Goal: Submit feedback/report problem

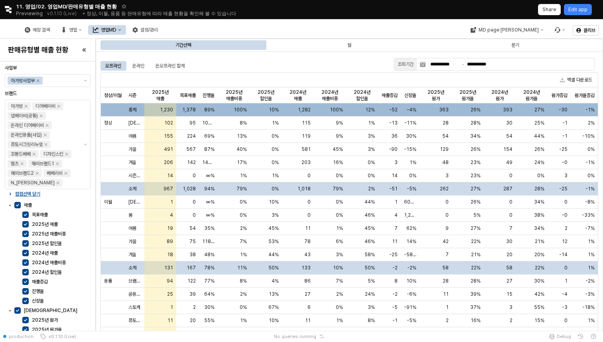
click at [21, 311] on label "원가" at bounding box center [50, 310] width 73 height 6
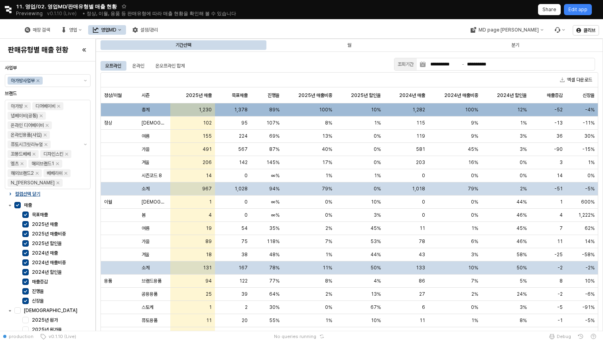
click at [35, 195] on p "컬럼선택 닫기" at bounding box center [27, 194] width 25 height 6
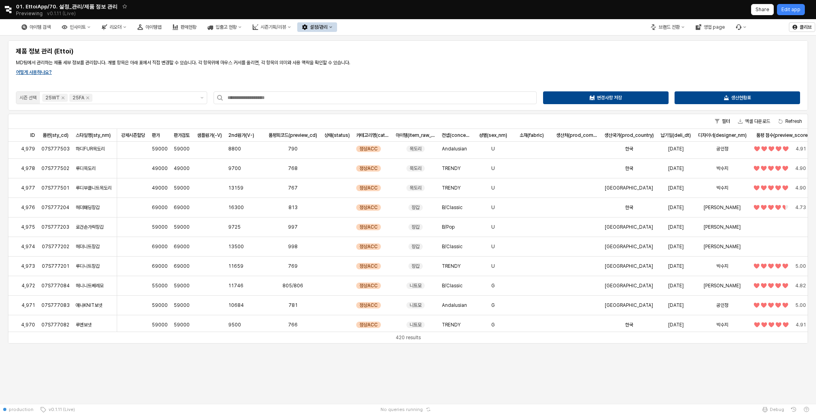
scroll to position [196, 0]
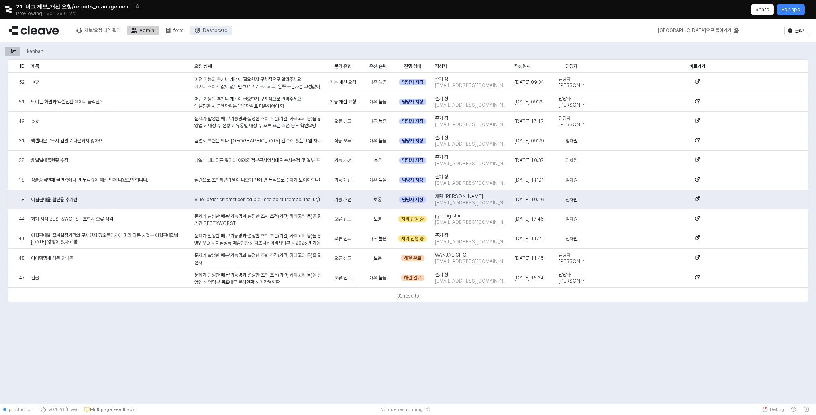
click at [212, 29] on div "Dashboard" at bounding box center [215, 31] width 25 height 6
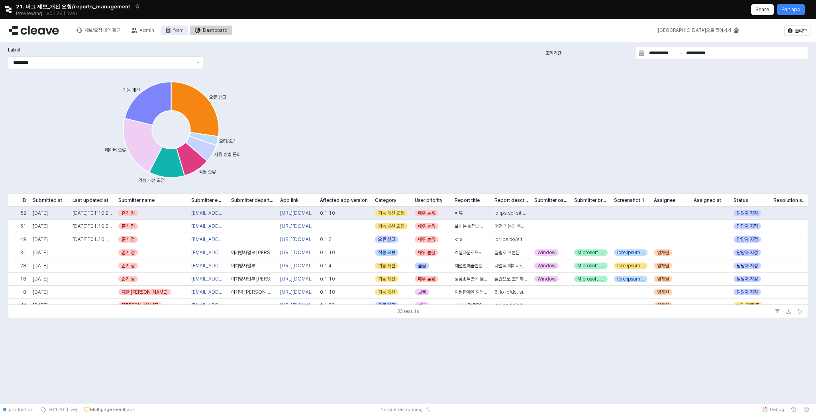
click at [176, 29] on div "form" at bounding box center [178, 31] width 10 height 6
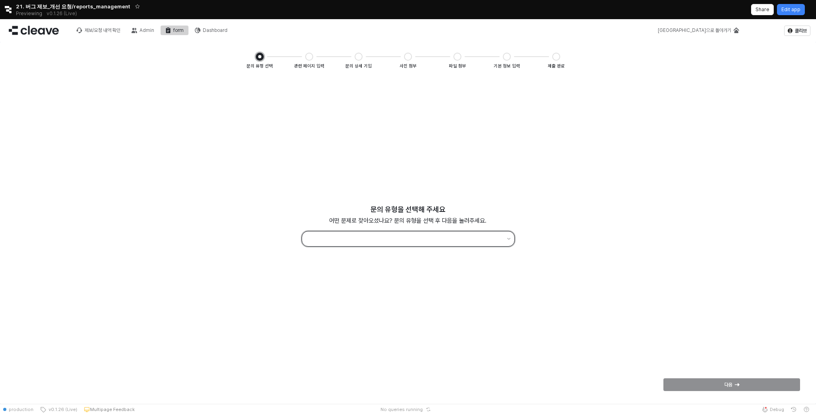
click at [408, 232] on div "App Frame" at bounding box center [403, 238] width 202 height 15
click at [387, 262] on div "잘못된 수치, 작동하지 않는 기능, 시스템 오류 등의 문제가 있어요" at bounding box center [408, 262] width 193 height 6
type input "*****"
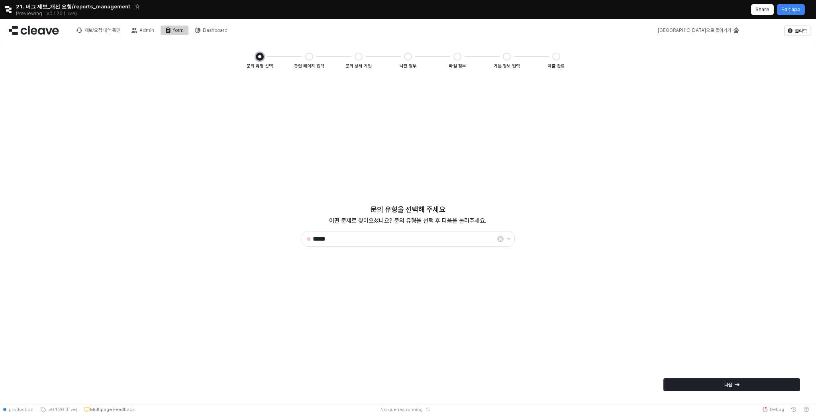
click at [727, 377] on div "다음" at bounding box center [731, 384] width 143 height 16
click at [726, 384] on p "다음" at bounding box center [729, 384] width 8 height 6
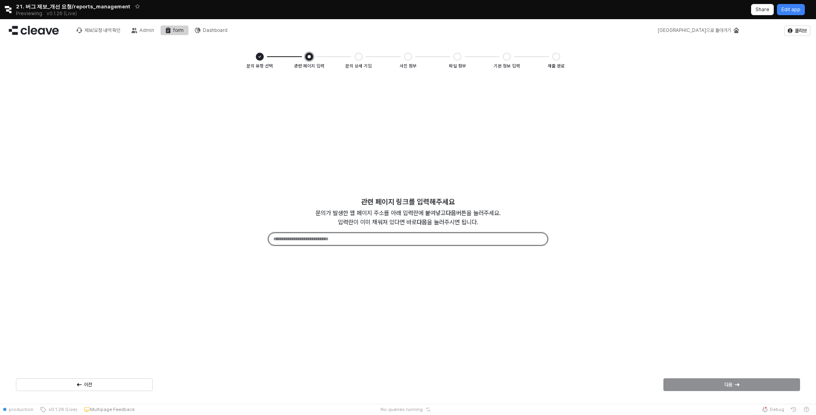
click at [448, 238] on input "App Frame" at bounding box center [408, 238] width 279 height 12
type input "**"
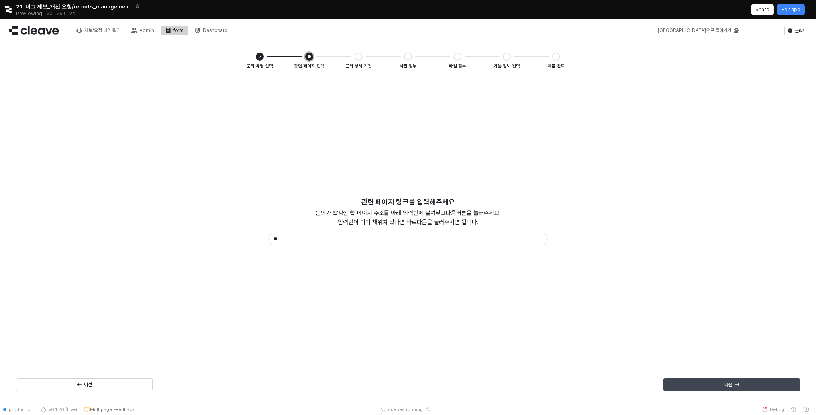
click at [686, 385] on div "다음" at bounding box center [732, 384] width 130 height 12
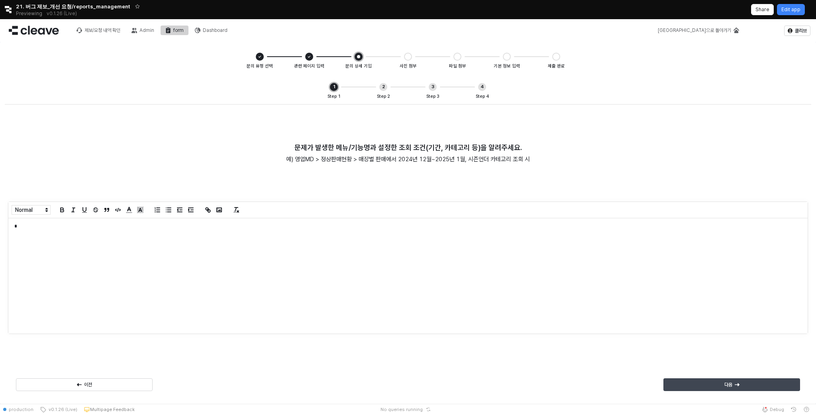
click at [711, 381] on div "다음" at bounding box center [732, 384] width 130 height 12
click at [740, 387] on div "다음" at bounding box center [732, 384] width 130 height 12
click at [717, 384] on div "다음" at bounding box center [732, 384] width 130 height 12
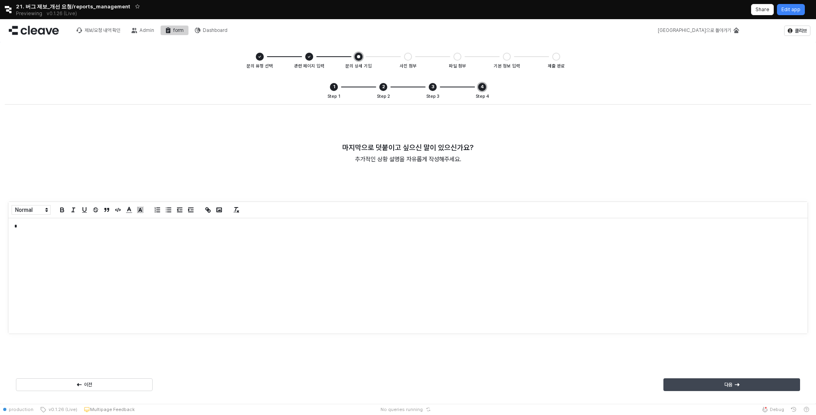
click at [762, 380] on div "다음" at bounding box center [732, 384] width 130 height 12
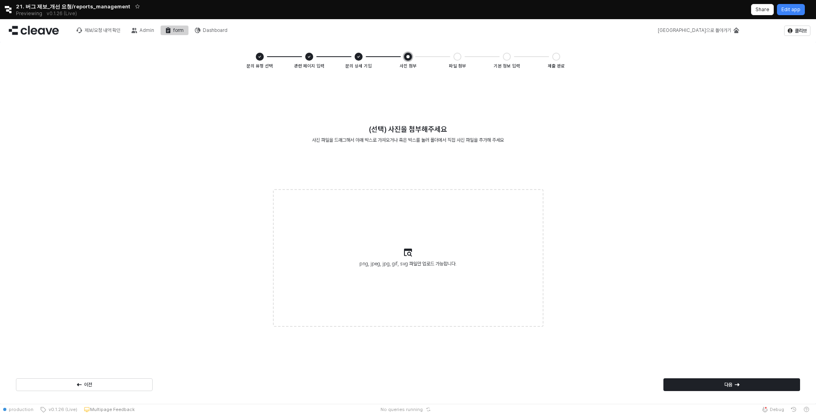
click at [439, 252] on label "png, jpeg, jpg, gif, svg 파일만 업로드 가능합니다." at bounding box center [408, 258] width 269 height 136
click at [409, 257] on input "png, jpeg, jpg, gif, svg 파일만 업로드 가능합니다." at bounding box center [408, 257] width 0 height 0
click at [741, 383] on div "다음" at bounding box center [732, 384] width 130 height 12
click at [741, 384] on div "다음" at bounding box center [732, 384] width 130 height 12
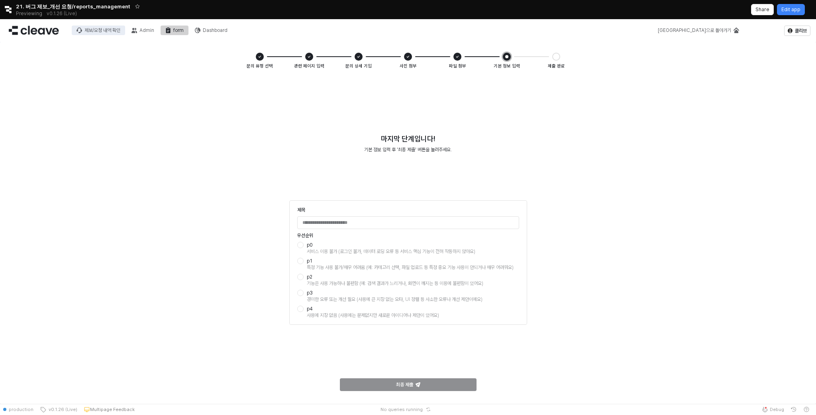
click at [108, 32] on div "제보/요청 내역 확인" at bounding box center [102, 31] width 36 height 6
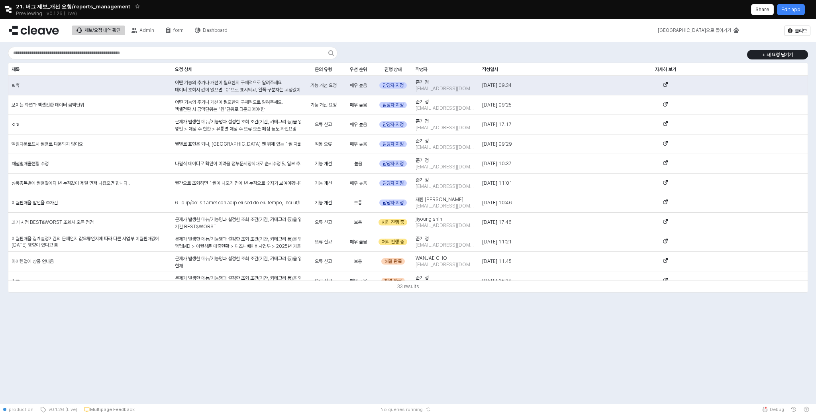
click at [125, 31] on button "제보/요청 내역 확인" at bounding box center [98, 31] width 53 height 10
click at [131, 31] on button "Admin" at bounding box center [143, 31] width 32 height 10
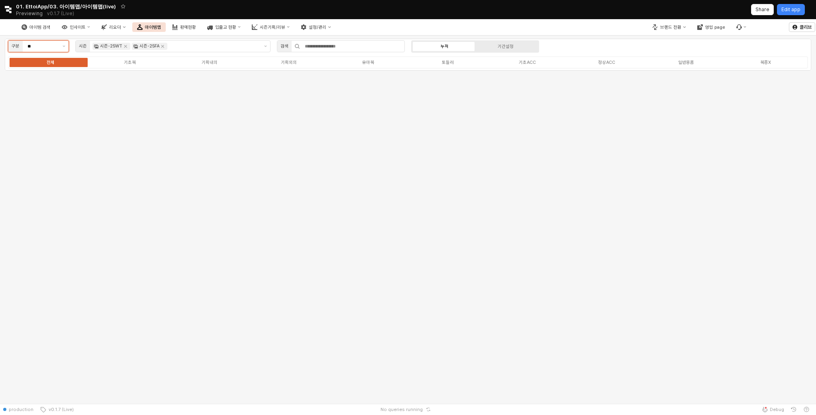
click at [55, 46] on input "**" at bounding box center [43, 46] width 30 height 7
click at [57, 100] on div "출산용품" at bounding box center [36, 101] width 46 height 6
type input "****"
click at [102, 165] on div "구분 **** 시즌 검색 누적 기간설정 전체 기초복 기획내의 기획외의 유아복 토들러 기초ACC 정상ACC 일반용품 복종X" at bounding box center [408, 219] width 816 height 368
click at [794, 9] on p "Edit app" at bounding box center [791, 9] width 19 height 6
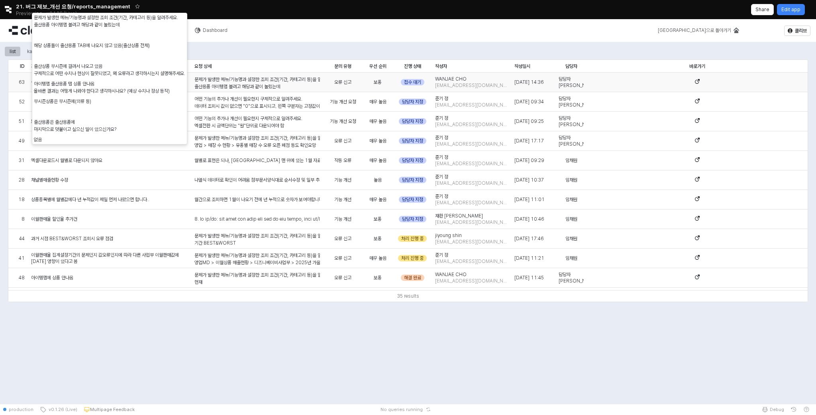
click at [274, 83] on p "출산용품 아이템맵 볼려고 해당과 같이 눌렀는데" at bounding box center [257, 86] width 126 height 7
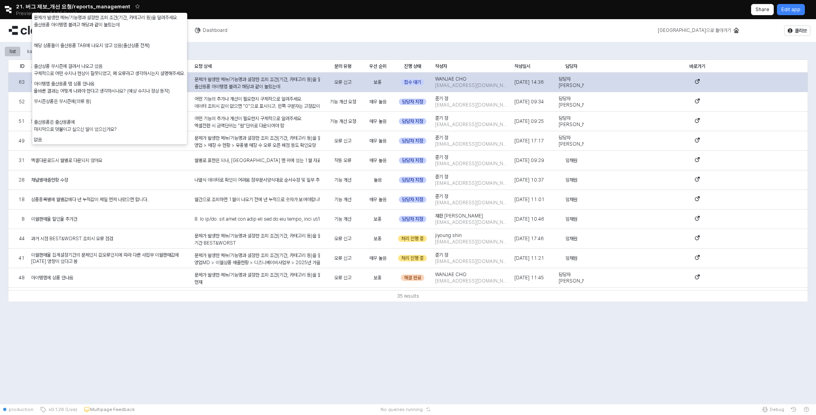
click at [269, 80] on div "문제가 발생한 메뉴/기능명과 설정한 조회 조건(기간, 카테고리 등)을 알려주세요. 출산용품 아이템맵 볼려고 해당과 같이 눌렀는데 해당 상품들이…" at bounding box center [257, 140] width 126 height 129
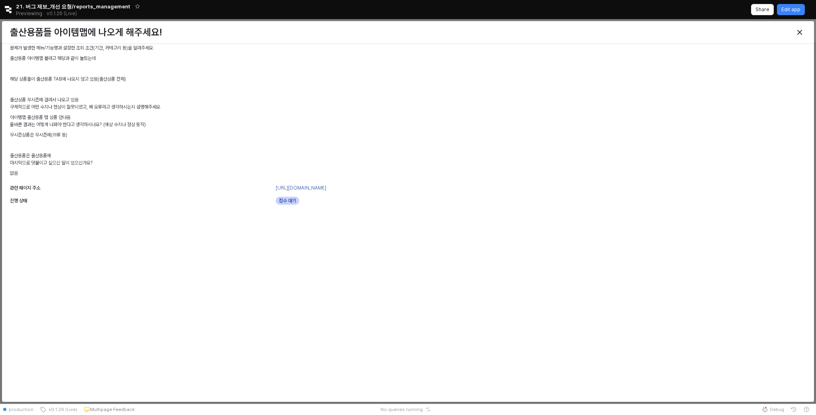
scroll to position [8, 0]
click at [802, 33] on icon "Close" at bounding box center [800, 32] width 5 height 5
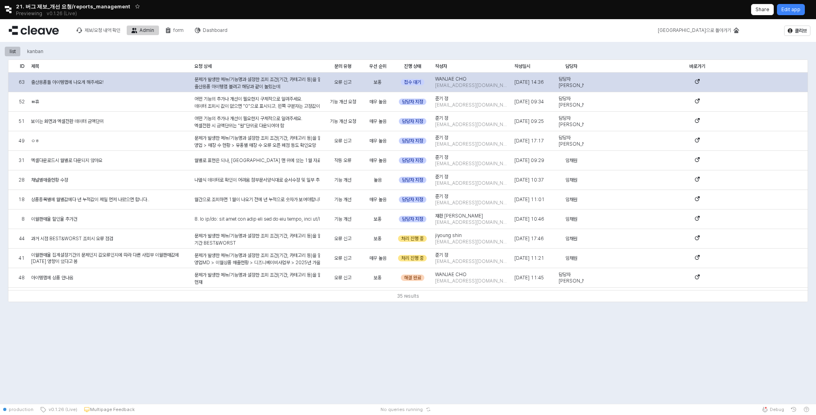
click at [103, 79] on span "출산용품들 아이템맵에 나오게 해주세요!" at bounding box center [67, 82] width 73 height 6
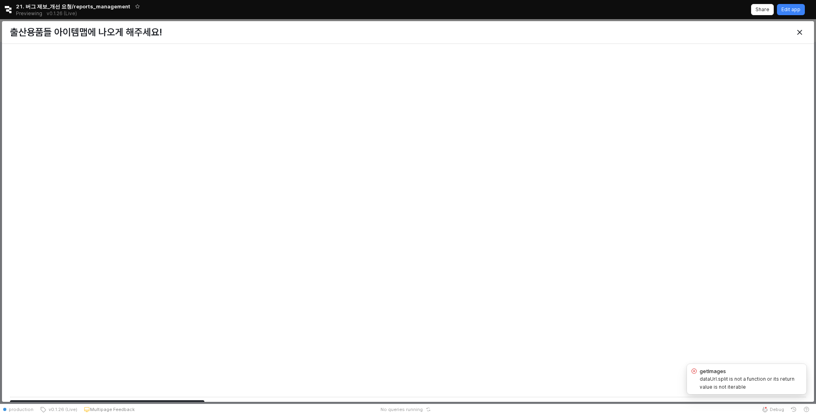
scroll to position [3147, 0]
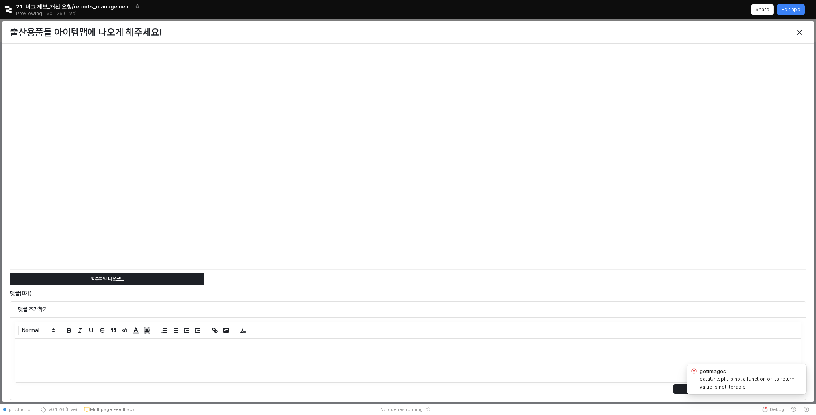
click at [196, 363] on div at bounding box center [408, 359] width 786 height 43
click at [77, 356] on p "**********" at bounding box center [408, 353] width 774 height 7
click at [74, 348] on p "**********" at bounding box center [408, 346] width 774 height 7
click at [66, 355] on p "********" at bounding box center [408, 353] width 774 height 7
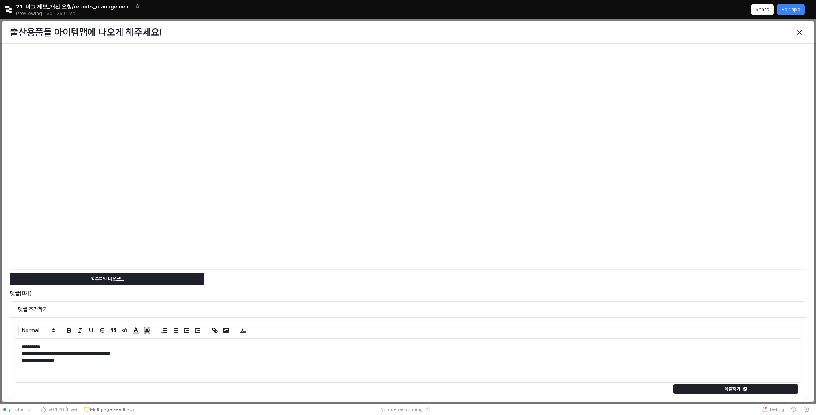
click at [683, 382] on div "제출하기" at bounding box center [735, 388] width 131 height 13
click at [680, 385] on div "제출하기" at bounding box center [736, 388] width 118 height 9
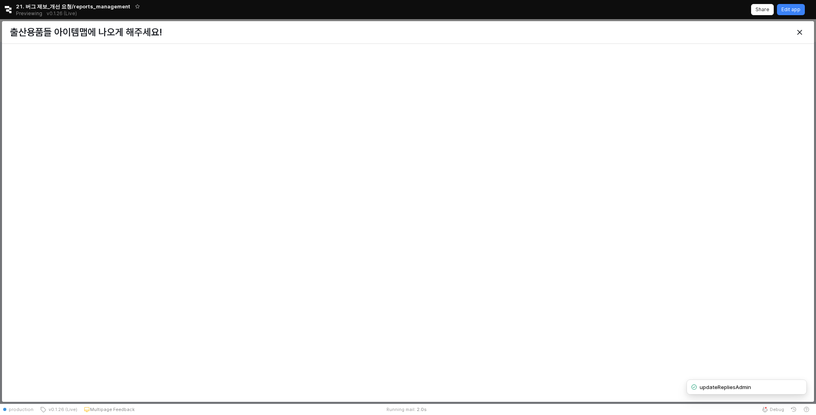
scroll to position [2073, 0]
click at [800, 32] on icon "Close" at bounding box center [800, 32] width 5 height 5
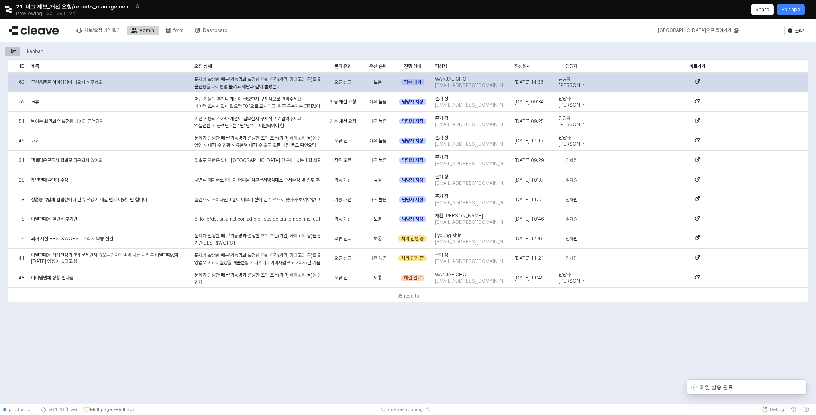
click at [417, 81] on div "접수 대기" at bounding box center [413, 82] width 24 height 6
click at [417, 83] on div "접수 대기" at bounding box center [413, 82] width 24 height 6
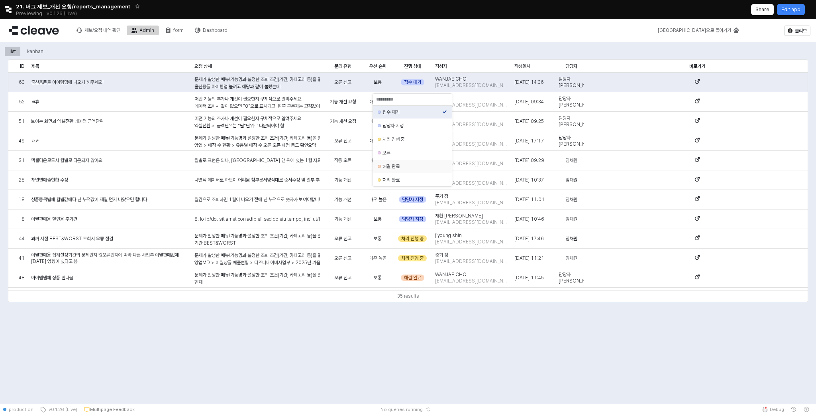
click at [415, 169] on div "해결 완료" at bounding box center [413, 166] width 60 height 6
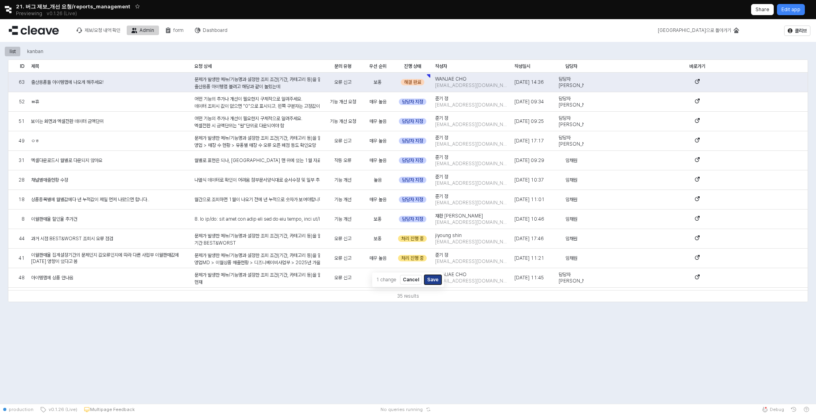
click at [439, 277] on button "Save" at bounding box center [432, 280] width 17 height 10
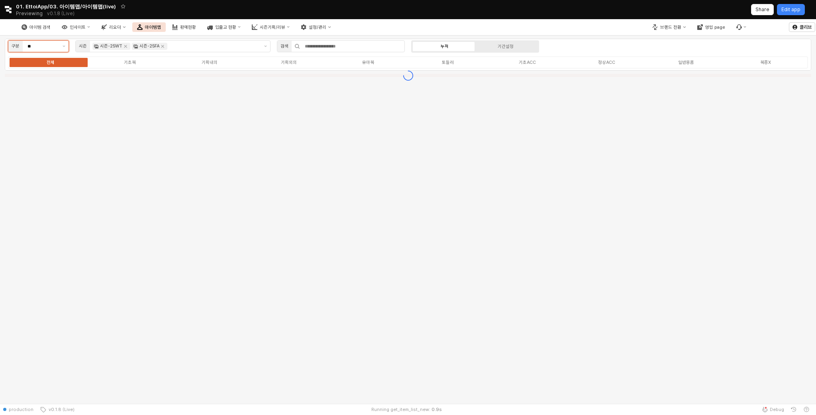
click at [58, 44] on div "**" at bounding box center [41, 46] width 37 height 11
click at [33, 101] on div "출산용품" at bounding box center [36, 101] width 46 height 6
type input "****"
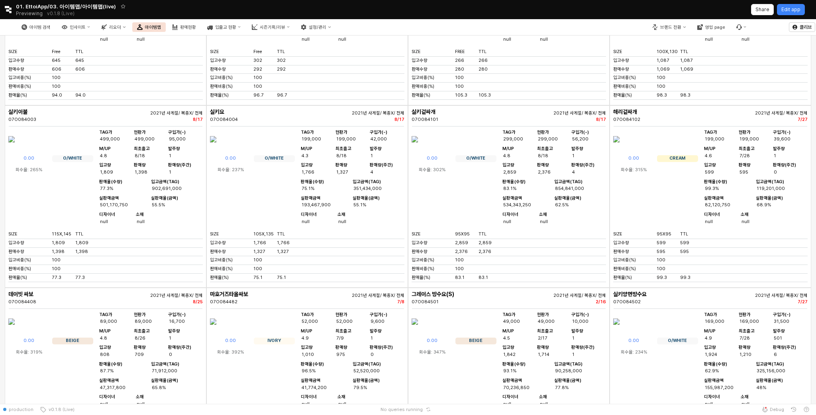
scroll to position [350, 0]
